Goal: Transaction & Acquisition: Purchase product/service

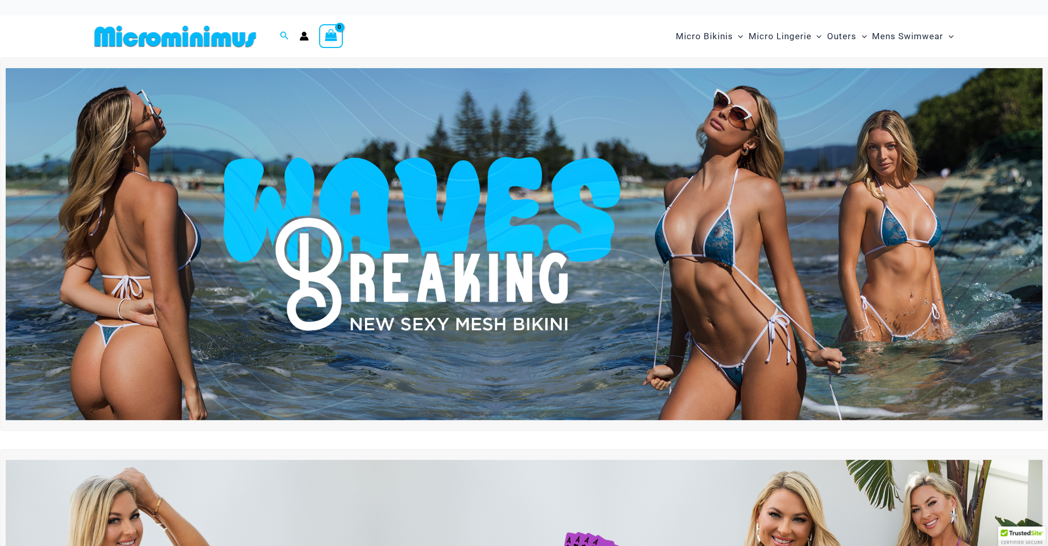
click at [279, 37] on div "Search for: Search Search" at bounding box center [285, 36] width 20 height 13
click at [282, 34] on icon "Search icon link" at bounding box center [284, 35] width 8 height 9
type input "*****"
click button "Search" at bounding box center [0, 0] width 0 height 0
